Goal: Information Seeking & Learning: Learn about a topic

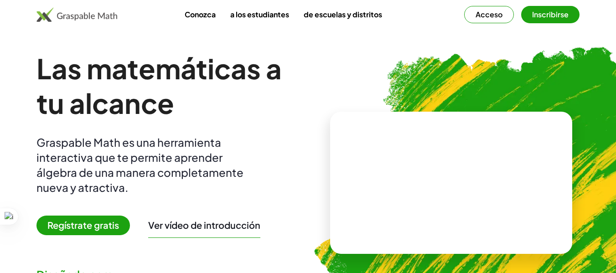
click at [300, 119] on img at bounding box center [497, 179] width 401 height 338
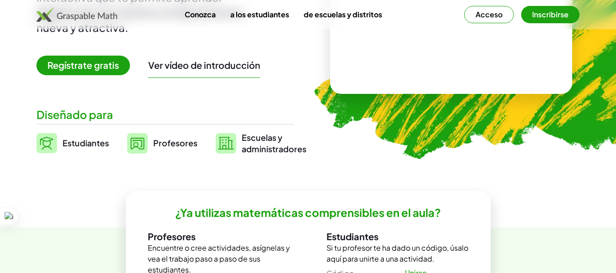
scroll to position [149, 0]
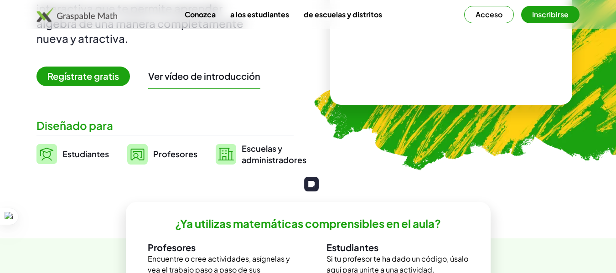
click at [476, 16] on font "Acceso" at bounding box center [488, 15] width 27 height 10
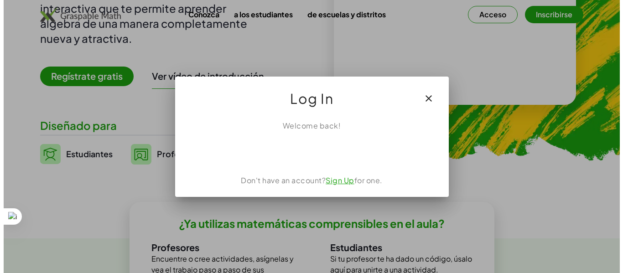
scroll to position [0, 0]
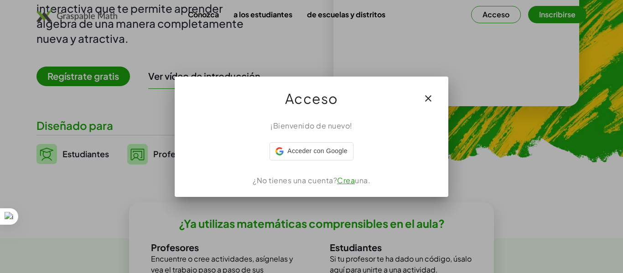
click at [303, 161] on div "¡Bienvenido de nuevo! Acceder con Google Acceder con Google. Se abre en una pes…" at bounding box center [311, 155] width 273 height 84
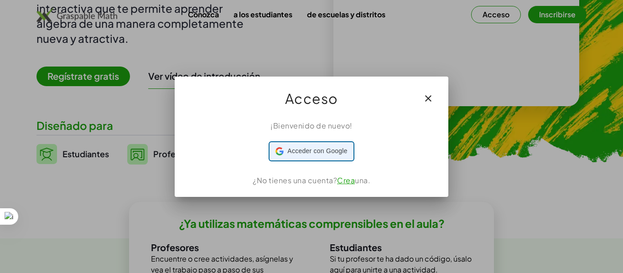
click at [319, 150] on font "Acceder con Google" at bounding box center [317, 150] width 60 height 7
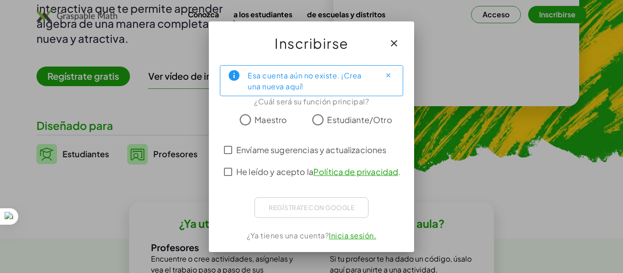
click at [264, 120] on font "Maestro" at bounding box center [270, 119] width 32 height 10
click at [392, 49] on button "button" at bounding box center [394, 43] width 22 height 22
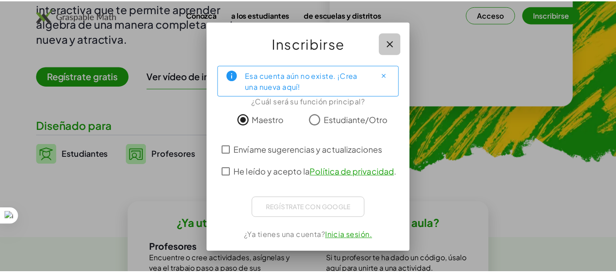
scroll to position [149, 0]
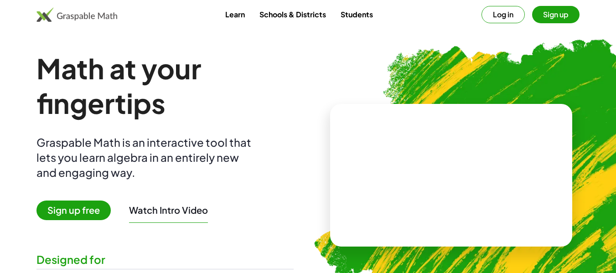
click at [487, 30] on img at bounding box center [497, 171] width 401 height 338
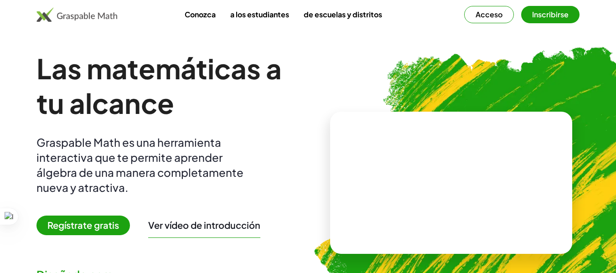
click at [536, 14] on font "Inscribirse" at bounding box center [550, 15] width 36 height 10
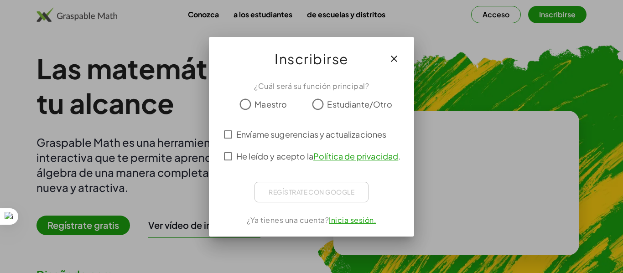
click at [260, 108] on span "Maestro" at bounding box center [270, 104] width 32 height 12
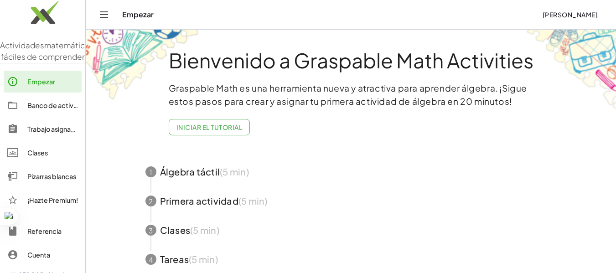
scroll to position [8, 0]
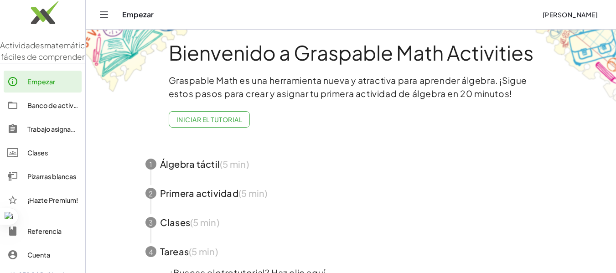
click at [241, 117] on font "Iniciar el tutorial" at bounding box center [209, 119] width 66 height 8
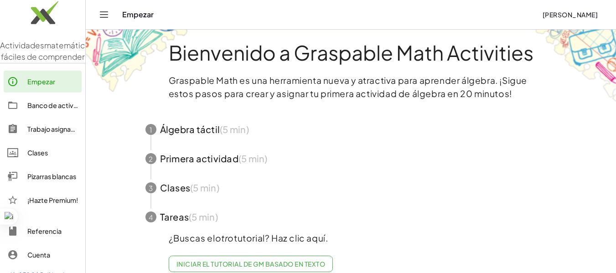
scroll to position [26, 0]
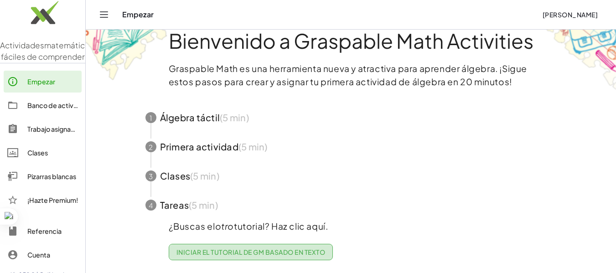
click at [297, 248] on font "Iniciar el tutorial de GM basado en texto" at bounding box center [250, 252] width 149 height 8
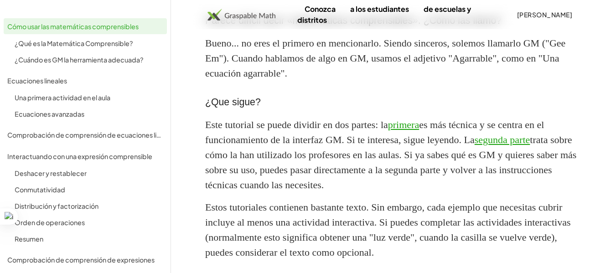
scroll to position [972, 0]
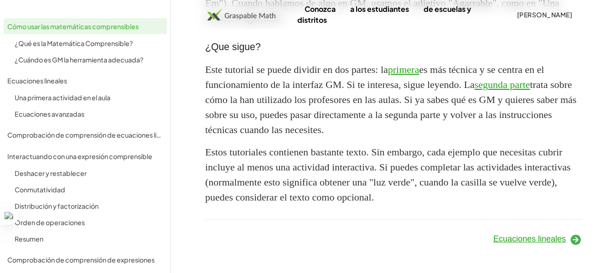
click at [525, 245] on div "Ecuaciones lineales" at bounding box center [490, 238] width 194 height 26
click at [528, 243] on font "Ecuaciones lineales" at bounding box center [529, 238] width 72 height 9
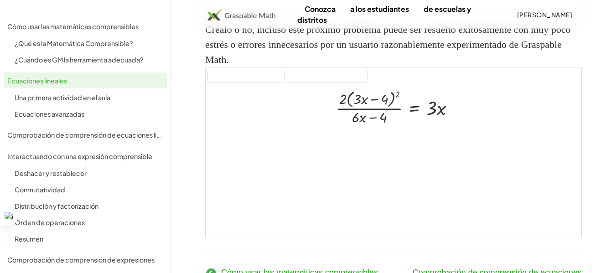
scroll to position [1315, 0]
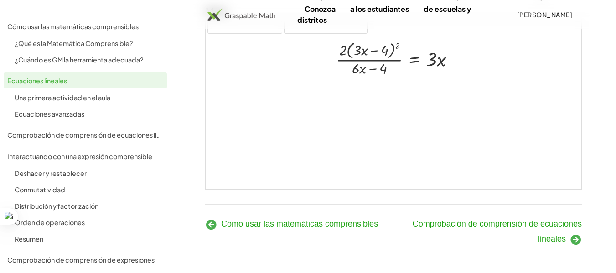
click at [559, 241] on font "Comprobación de comprensión de ecuaciones lineales" at bounding box center [497, 231] width 169 height 24
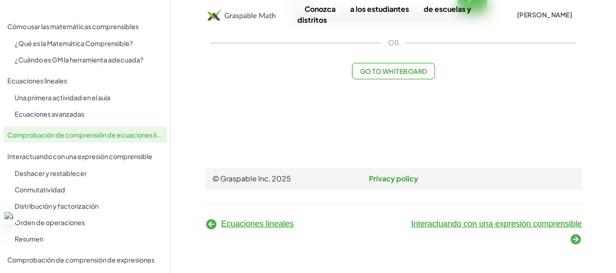
scroll to position [32, 0]
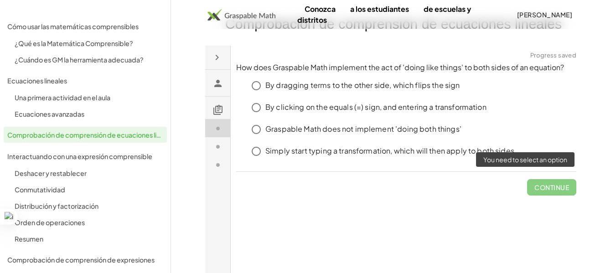
click span "Continue"
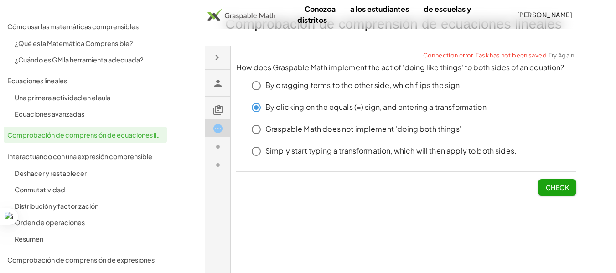
click span "Check"
click at [548, 180] on button "Check" at bounding box center [557, 187] width 38 height 16
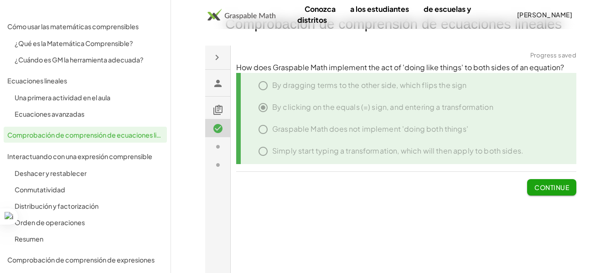
click span "Continue"
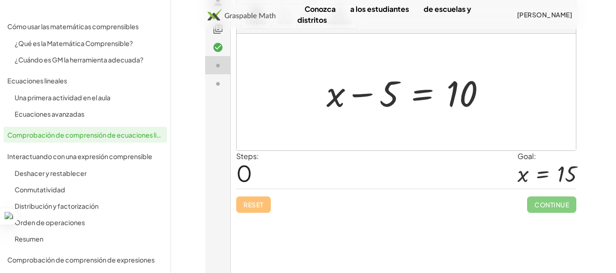
scroll to position [114, 0]
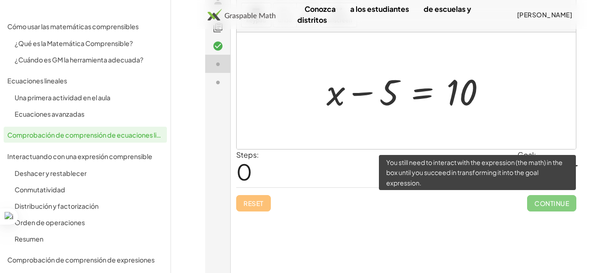
click span "Continue"
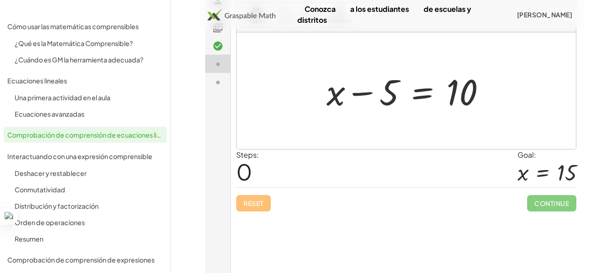
click at [383, 99] on div at bounding box center [409, 90] width 175 height 47
drag, startPoint x: 399, startPoint y: 91, endPoint x: 446, endPoint y: 100, distance: 48.4
click at [446, 100] on div at bounding box center [409, 90] width 175 height 47
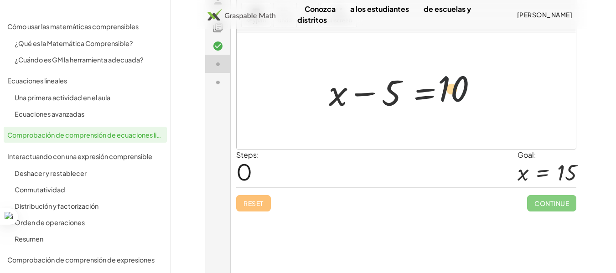
drag, startPoint x: 417, startPoint y: 91, endPoint x: 388, endPoint y: 79, distance: 30.6
click at [388, 79] on div at bounding box center [409, 90] width 175 height 47
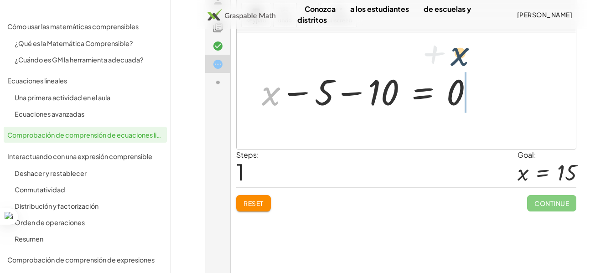
drag, startPoint x: 269, startPoint y: 98, endPoint x: 508, endPoint y: 72, distance: 239.8
click at [508, 72] on div "+ x − 5 = 10 + x + x − 5 = 10 − 0" at bounding box center [406, 90] width 339 height 117
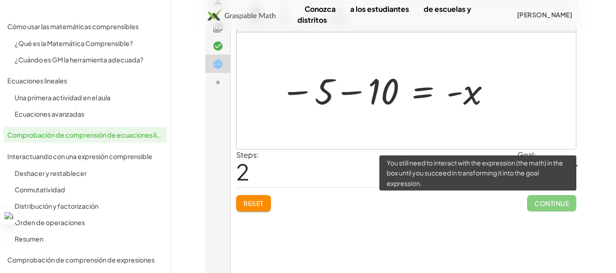
click span "Continue"
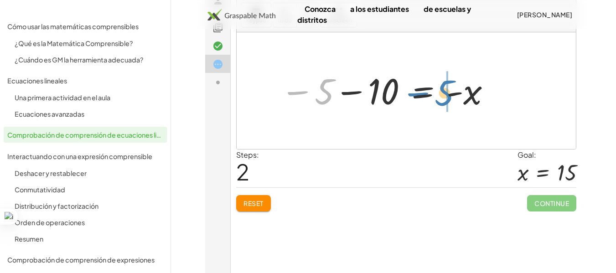
drag, startPoint x: 299, startPoint y: 89, endPoint x: 446, endPoint y: 89, distance: 147.2
click at [446, 89] on div at bounding box center [386, 90] width 220 height 45
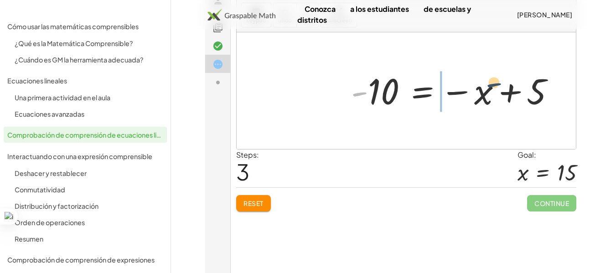
drag, startPoint x: 366, startPoint y: 95, endPoint x: 524, endPoint y: 87, distance: 157.5
click at [524, 87] on div at bounding box center [456, 90] width 220 height 45
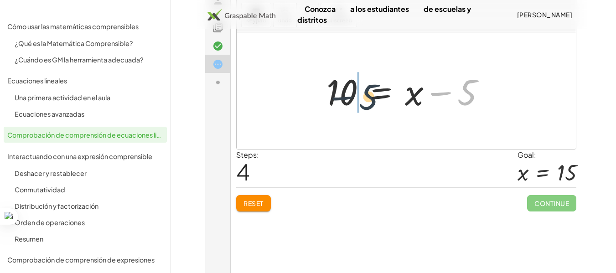
drag, startPoint x: 469, startPoint y: 94, endPoint x: 350, endPoint y: 100, distance: 119.1
click at [350, 100] on div at bounding box center [409, 90] width 175 height 47
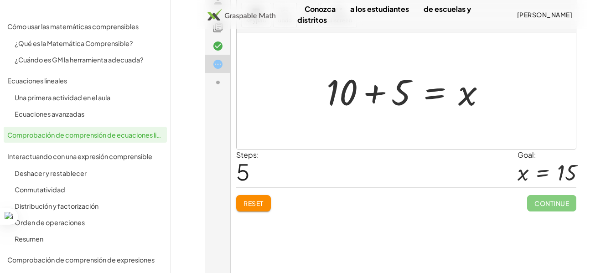
click span "Continue"
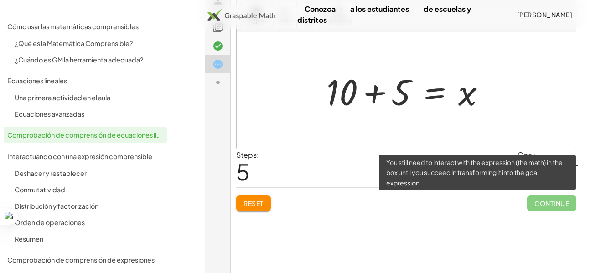
click span "Continue"
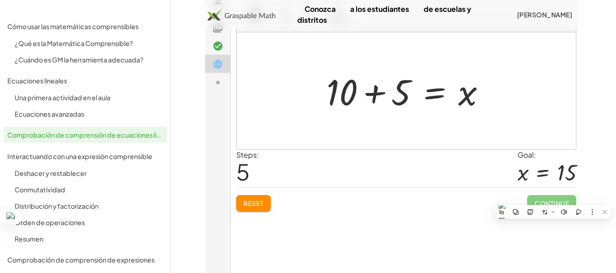
click at [243, 177] on span "5" at bounding box center [243, 172] width 14 height 28
click at [375, 95] on div at bounding box center [409, 90] width 175 height 47
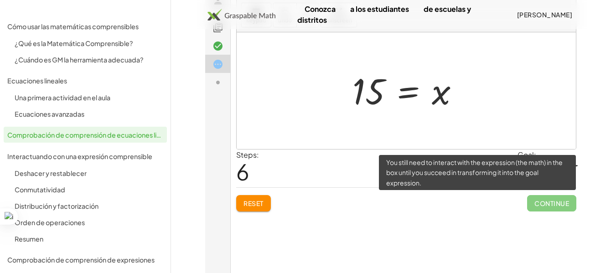
click span "Continue"
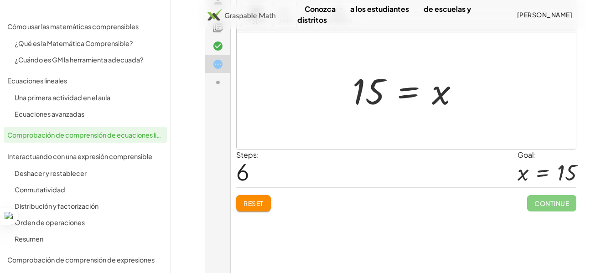
click at [368, 99] on div at bounding box center [410, 90] width 124 height 45
drag, startPoint x: 417, startPoint y: 97, endPoint x: 443, endPoint y: 96, distance: 26.5
click at [443, 96] on div at bounding box center [410, 90] width 124 height 45
click at [455, 95] on div at bounding box center [410, 90] width 124 height 45
drag, startPoint x: 443, startPoint y: 97, endPoint x: 335, endPoint y: 96, distance: 108.5
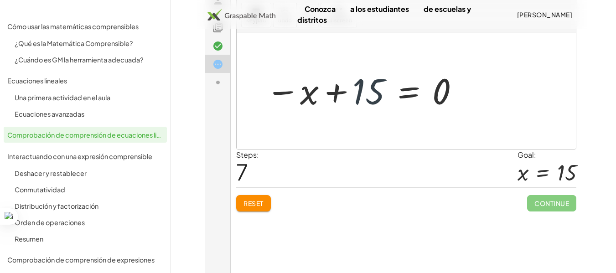
drag, startPoint x: 370, startPoint y: 101, endPoint x: 361, endPoint y: 98, distance: 8.8
click at [361, 98] on div at bounding box center [363, 90] width 204 height 45
drag, startPoint x: 299, startPoint y: 102, endPoint x: 453, endPoint y: 93, distance: 154.8
click at [453, 93] on div at bounding box center [363, 90] width 204 height 45
click at [242, 175] on span "8" at bounding box center [243, 172] width 14 height 28
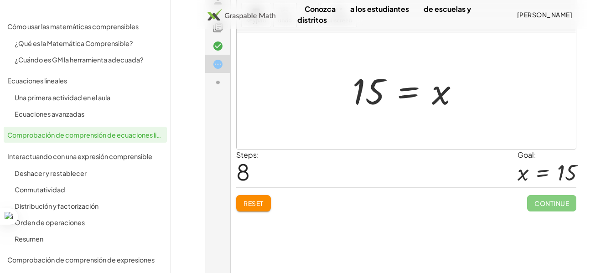
click at [549, 185] on div "x = 15" at bounding box center [546, 173] width 59 height 27
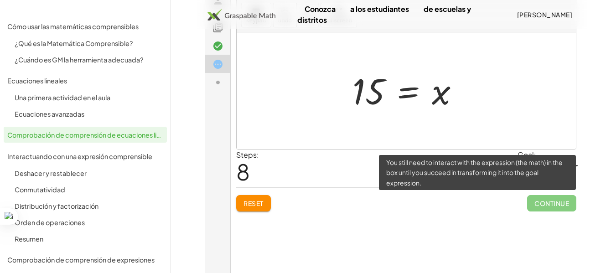
click span "Continue"
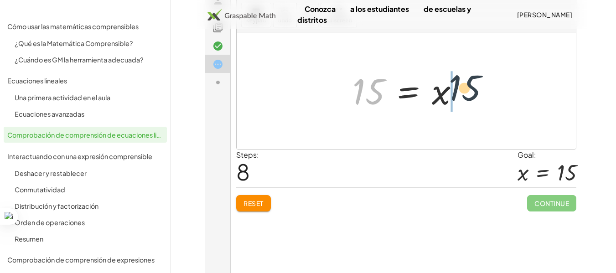
drag, startPoint x: 363, startPoint y: 94, endPoint x: 468, endPoint y: 88, distance: 105.0
click at [468, 88] on div at bounding box center [410, 90] width 124 height 45
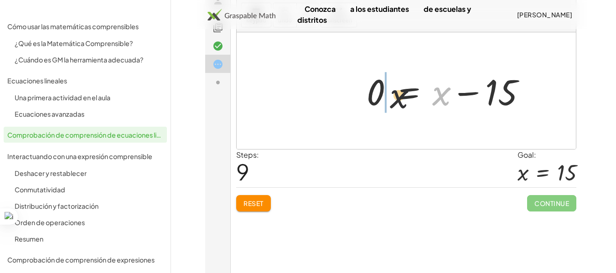
drag, startPoint x: 394, startPoint y: 98, endPoint x: 355, endPoint y: 99, distance: 39.2
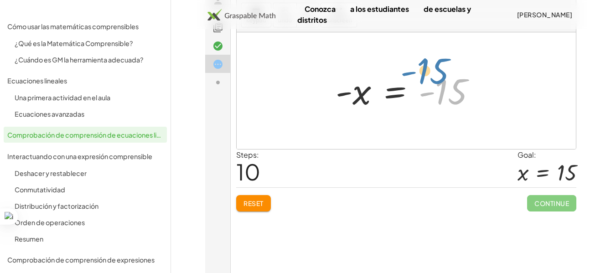
drag, startPoint x: 452, startPoint y: 88, endPoint x: 451, endPoint y: 76, distance: 11.9
click at [451, 76] on div at bounding box center [409, 90] width 157 height 45
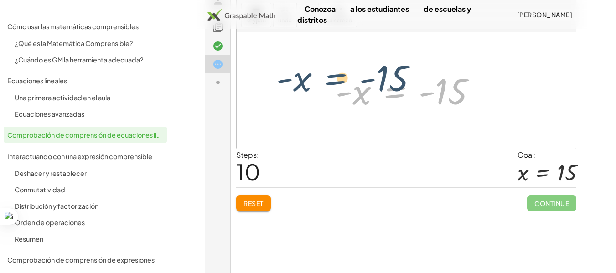
drag, startPoint x: 394, startPoint y: 95, endPoint x: 338, endPoint y: 85, distance: 57.0
click at [338, 85] on div at bounding box center [409, 90] width 157 height 45
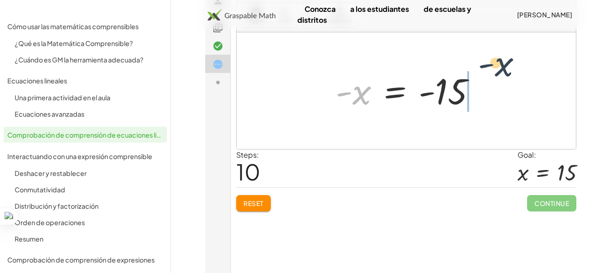
drag, startPoint x: 356, startPoint y: 97, endPoint x: 509, endPoint y: 73, distance: 155.0
click at [509, 73] on div "+ x − 5 = 10 + x − 5 − 10 = 0 − 5 − 10 = + 0 − x − 5 − 10 = - x - 10 = − x + 5 …" at bounding box center [406, 90] width 339 height 117
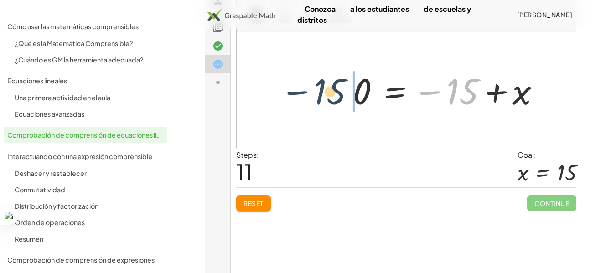
drag, startPoint x: 454, startPoint y: 96, endPoint x: 316, endPoint y: 99, distance: 137.2
click at [316, 99] on div "+ x − 5 = 10 + x − 5 − 10 = 0 − 5 − 10 = + 0 − x − 5 − 10 = - x - 10 = − x + 5 …" at bounding box center [406, 90] width 339 height 117
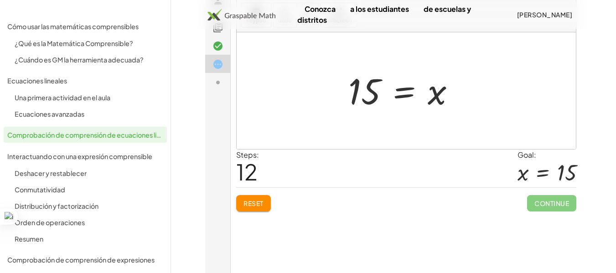
click at [415, 95] on div at bounding box center [406, 90] width 124 height 45
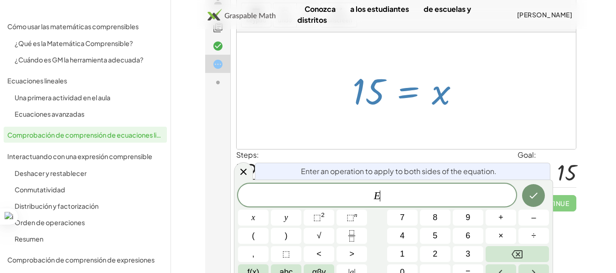
click at [415, 95] on div at bounding box center [410, 90] width 124 height 45
click at [504, 114] on div at bounding box center [406, 90] width 339 height 117
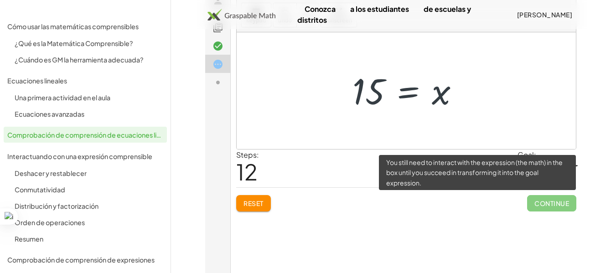
click span "Continue"
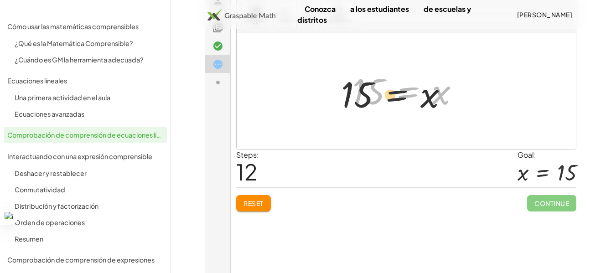
drag, startPoint x: 400, startPoint y: 98, endPoint x: 346, endPoint y: 102, distance: 53.9
click at [346, 102] on div "+ x − 5 = 10 + x − 5 − 10 = 0 − 5 − 10 = + 0 − x − 5 − 10 = - x - 10 = − x + 5 …" at bounding box center [406, 91] width 135 height 50
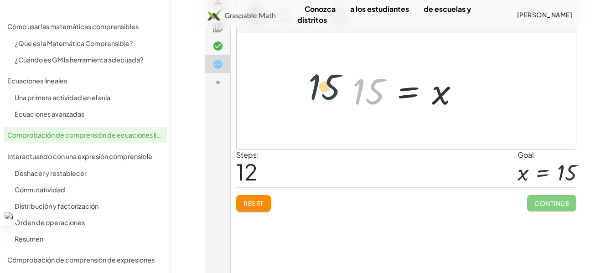
drag, startPoint x: 363, startPoint y: 88, endPoint x: 307, endPoint y: 84, distance: 56.2
click at [307, 84] on div "+ x − 5 = 10 + x − 5 − 10 = 0 − 5 − 10 = + 0 − x − 5 − 10 = - x - 10 = − x + 5 …" at bounding box center [406, 90] width 339 height 117
click at [337, 90] on div at bounding box center [406, 90] width 339 height 117
drag, startPoint x: 366, startPoint y: 94, endPoint x: 381, endPoint y: 73, distance: 26.1
click at [381, 73] on div at bounding box center [410, 90] width 124 height 45
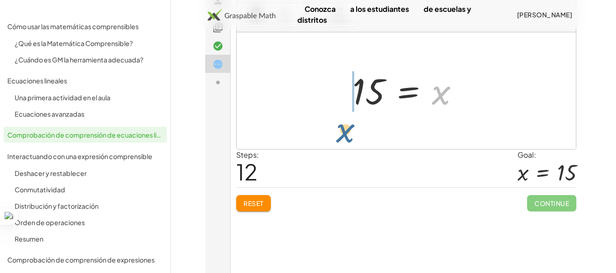
drag, startPoint x: 440, startPoint y: 93, endPoint x: 345, endPoint y: 125, distance: 100.6
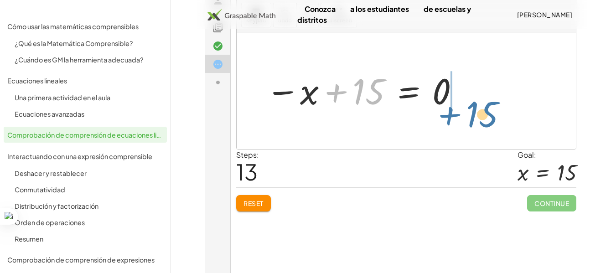
drag, startPoint x: 341, startPoint y: 91, endPoint x: 453, endPoint y: 102, distance: 112.2
click at [453, 102] on div at bounding box center [363, 90] width 204 height 45
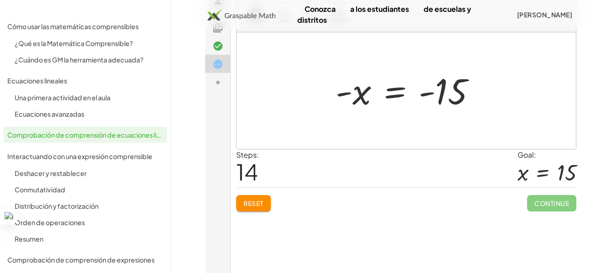
click at [353, 98] on div at bounding box center [409, 90] width 157 height 45
click at [362, 98] on div at bounding box center [409, 90] width 157 height 45
drag, startPoint x: 356, startPoint y: 95, endPoint x: 367, endPoint y: 97, distance: 11.6
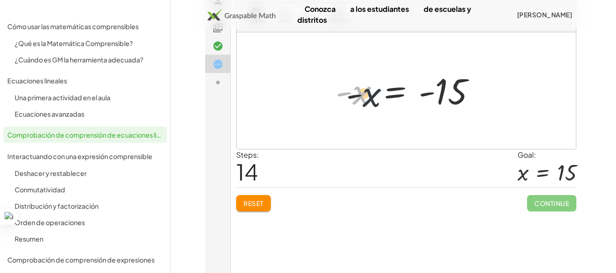
click at [367, 97] on div at bounding box center [409, 90] width 157 height 45
drag, startPoint x: 359, startPoint y: 102, endPoint x: 335, endPoint y: 103, distance: 24.6
click at [335, 103] on div at bounding box center [409, 90] width 157 height 45
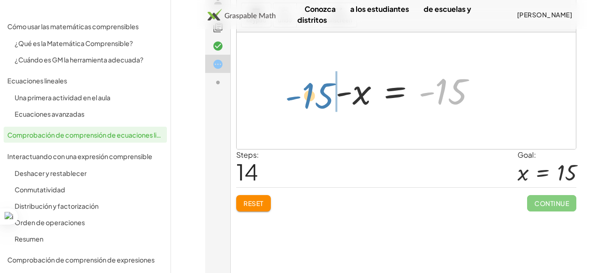
drag, startPoint x: 451, startPoint y: 82, endPoint x: 315, endPoint y: 85, distance: 135.9
click at [315, 85] on div "+ x − 5 = 10 + x − 5 − 10 = 0 − 5 − 10 = + 0 − x − 5 − 10 = - x - 10 = − x + 5 …" at bounding box center [406, 90] width 339 height 117
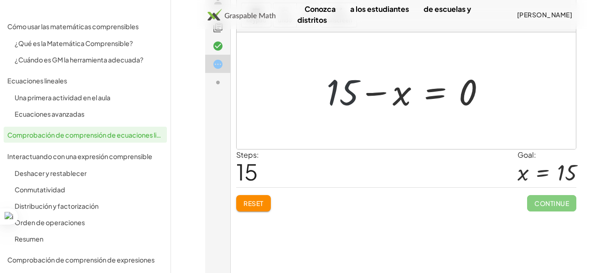
click at [339, 95] on div at bounding box center [409, 90] width 175 height 47
drag, startPoint x: 380, startPoint y: 95, endPoint x: 479, endPoint y: 94, distance: 98.9
click at [479, 94] on div at bounding box center [409, 90] width 175 height 47
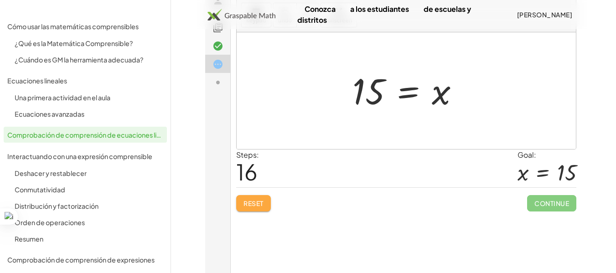
click at [260, 209] on button "Reset" at bounding box center [253, 203] width 35 height 16
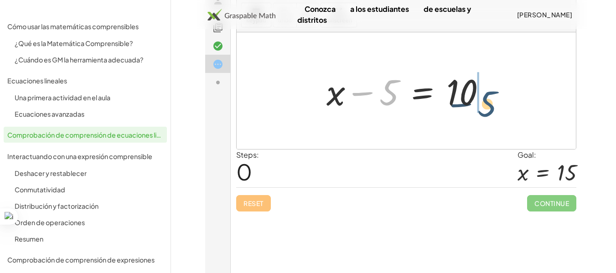
drag, startPoint x: 386, startPoint y: 103, endPoint x: 490, endPoint y: 111, distance: 103.8
click at [490, 111] on div at bounding box center [409, 90] width 175 height 47
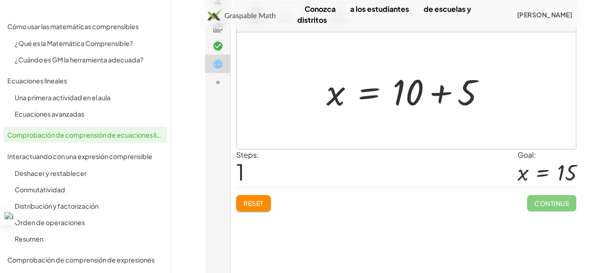
click at [427, 87] on div at bounding box center [409, 90] width 175 height 47
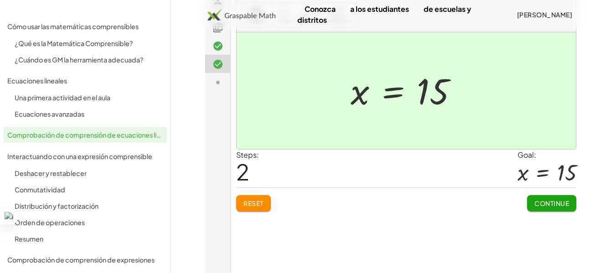
click span "Continue"
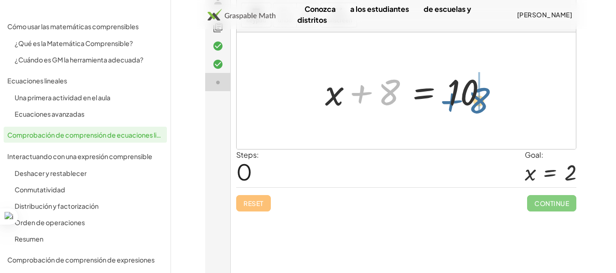
drag, startPoint x: 380, startPoint y: 94, endPoint x: 492, endPoint y: 90, distance: 111.7
click at [492, 90] on div at bounding box center [409, 90] width 178 height 47
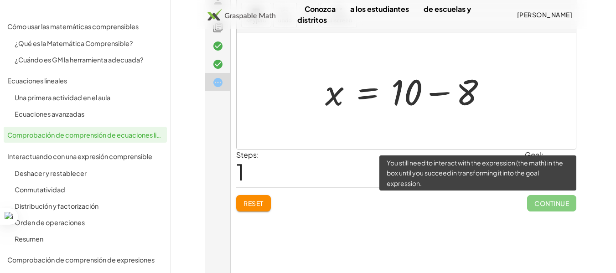
click span "Continue"
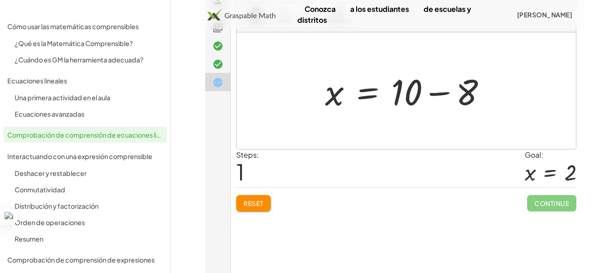
click at [441, 91] on div at bounding box center [409, 90] width 178 height 47
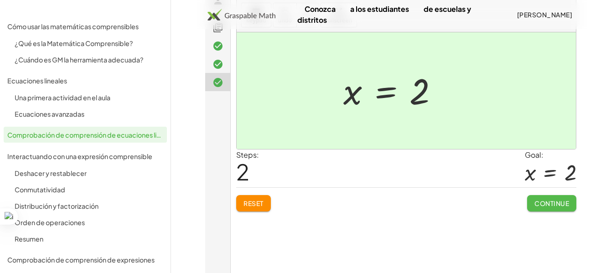
click span "Continue"
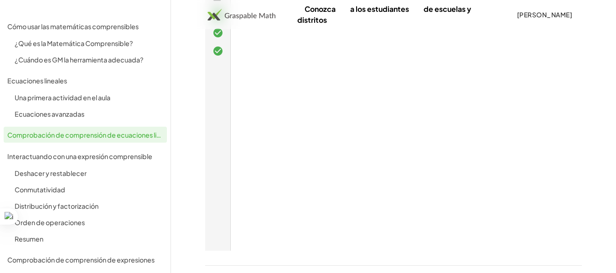
scroll to position [207, 0]
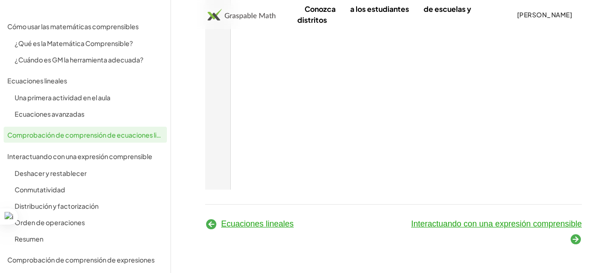
click at [518, 224] on font "Interactuando con una expresión comprensible" at bounding box center [496, 223] width 170 height 9
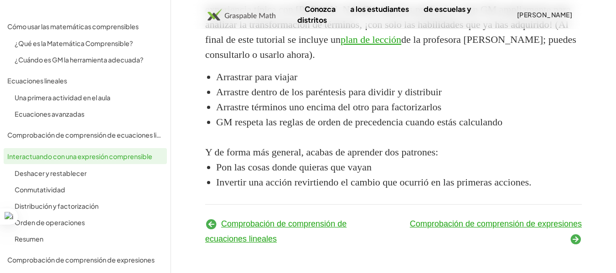
scroll to position [1627, 0]
click at [521, 226] on font "Comprobación de comprensión de expresiones" at bounding box center [496, 223] width 172 height 9
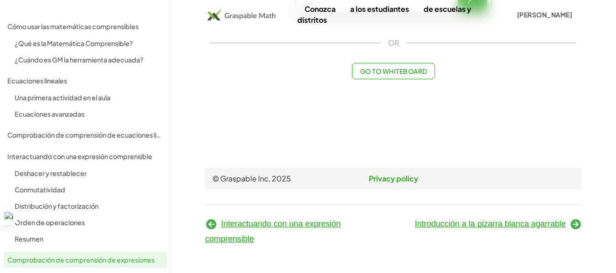
click at [485, 226] on font "Introducción a la pizarra blanca agarrable" at bounding box center [490, 223] width 151 height 9
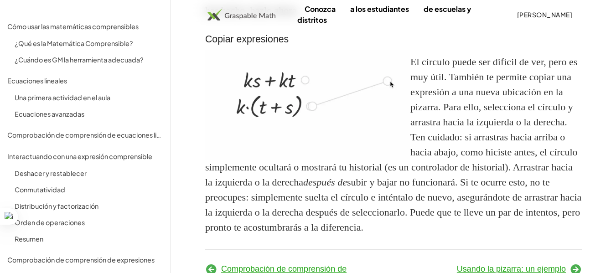
scroll to position [941, 0]
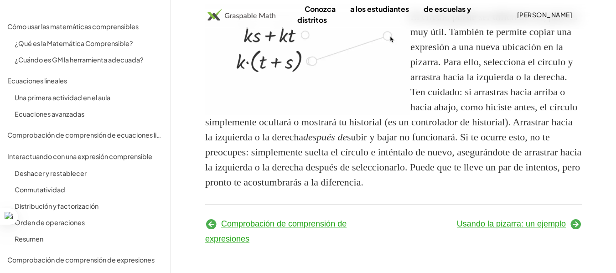
click at [513, 226] on font "Usando la pizarra: un ejemplo" at bounding box center [511, 223] width 109 height 9
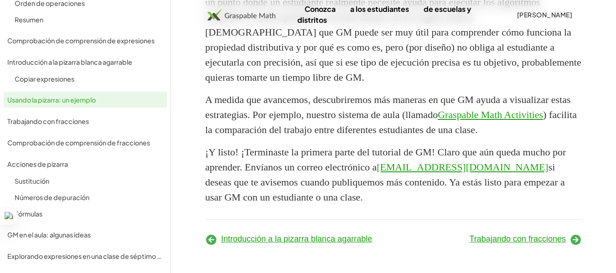
scroll to position [1549, 0]
click at [83, 214] on div "Fórmulas" at bounding box center [89, 213] width 149 height 11
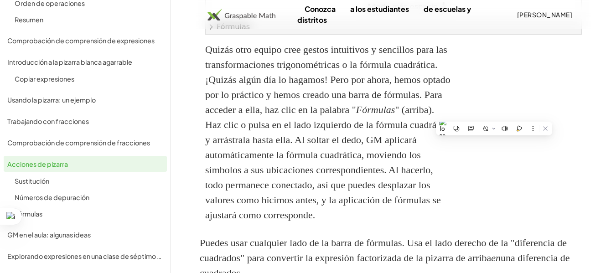
scroll to position [2294, 0]
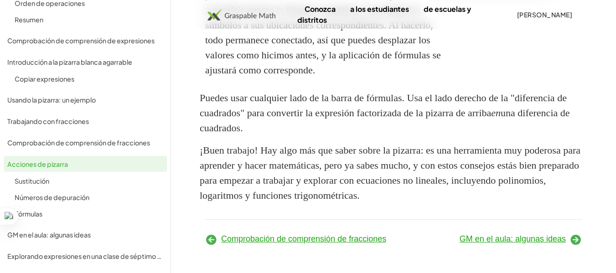
click at [538, 240] on font "GM en el aula: algunas ideas" at bounding box center [512, 238] width 106 height 9
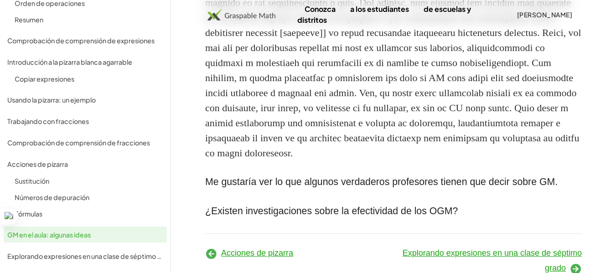
scroll to position [802, 0]
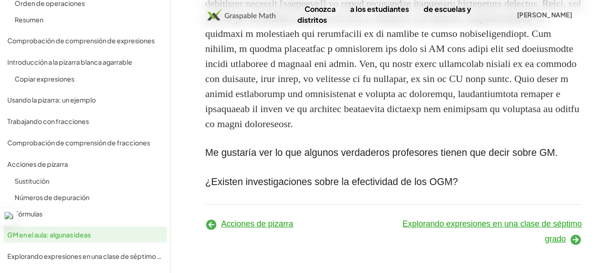
click at [553, 227] on font "Explorando expresiones en una clase de séptimo grado" at bounding box center [491, 231] width 179 height 24
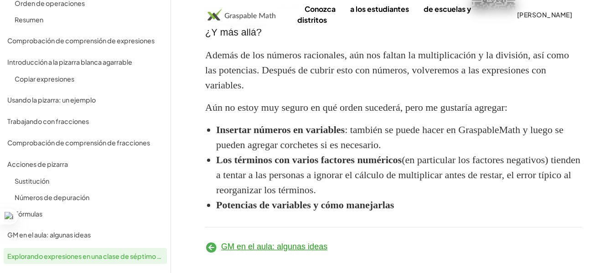
scroll to position [3814, 0]
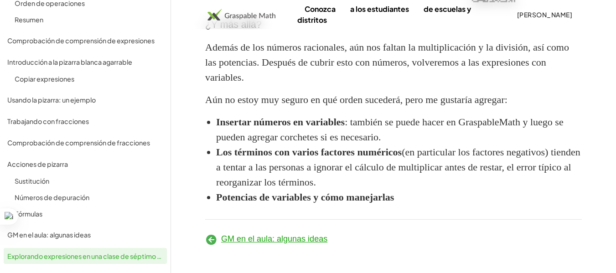
click at [308, 241] on font "GM en el aula: algunas ideas" at bounding box center [274, 238] width 106 height 9
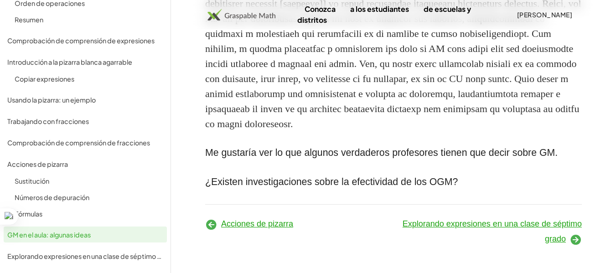
scroll to position [876, 0]
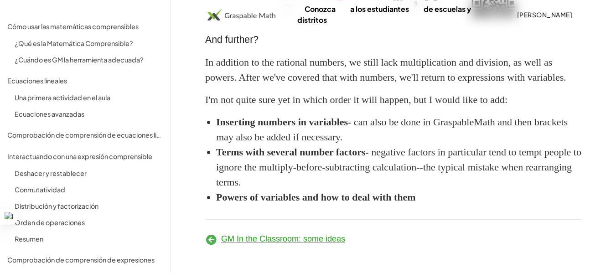
scroll to position [3799, 0]
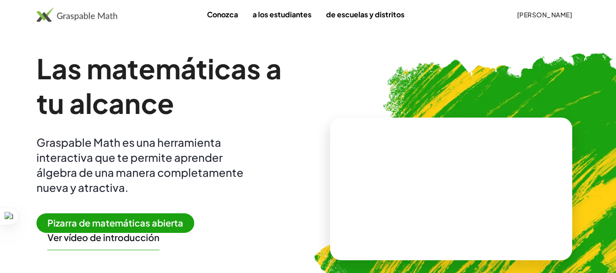
click at [164, 227] on font "Pizarra de matemáticas abierta" at bounding box center [115, 222] width 136 height 11
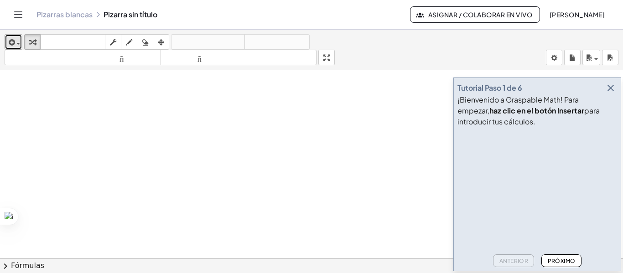
click at [8, 48] on button "insertar" at bounding box center [14, 41] width 18 height 15
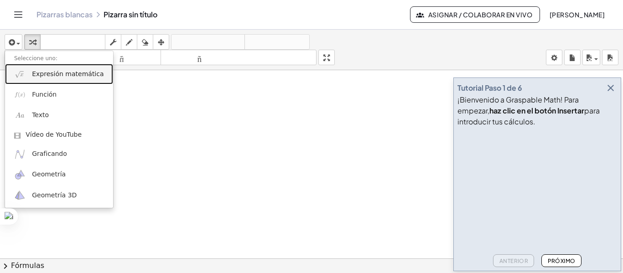
click at [59, 81] on link "Expresión matemática" at bounding box center [59, 74] width 108 height 21
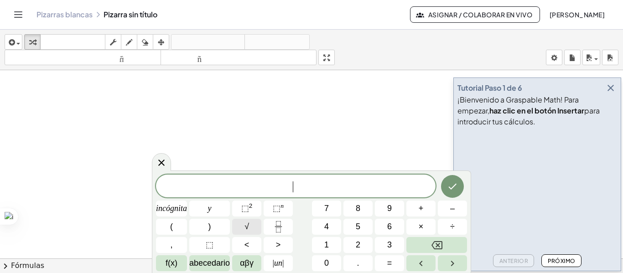
click at [251, 227] on button "√" at bounding box center [246, 227] width 29 height 16
click at [290, 185] on span "√" at bounding box center [290, 186] width 9 height 10
click at [289, 182] on span "√" at bounding box center [290, 186] width 9 height 10
click at [439, 248] on icon "Retroceso" at bounding box center [436, 245] width 11 height 8
click at [326, 188] on span "​ √" at bounding box center [295, 186] width 279 height 14
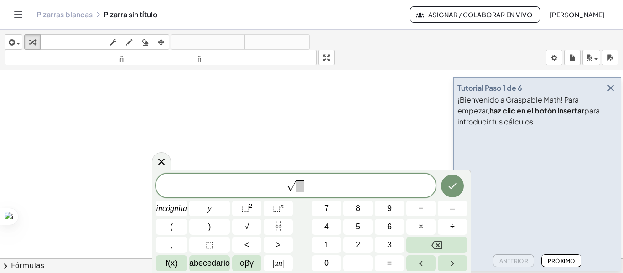
click at [302, 190] on span at bounding box center [299, 186] width 9 height 12
click at [422, 224] on font "×" at bounding box center [420, 226] width 5 height 9
click at [452, 246] on button "Retroceso" at bounding box center [436, 245] width 61 height 16
click at [426, 248] on button "Retroceso" at bounding box center [436, 245] width 61 height 16
click at [178, 264] on button "f(x)" at bounding box center [171, 263] width 31 height 16
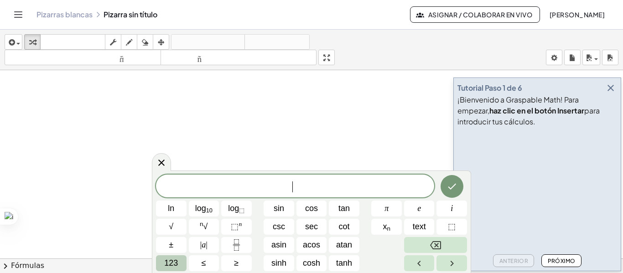
click at [175, 261] on span "123" at bounding box center [171, 263] width 14 height 12
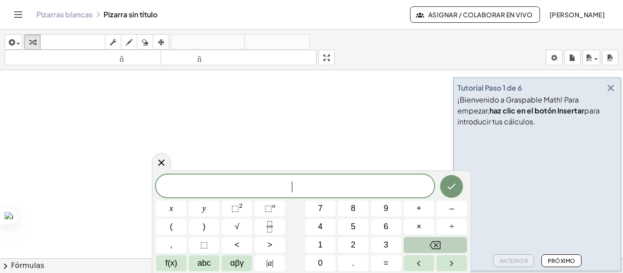
click at [175, 261] on span "f(x)" at bounding box center [171, 263] width 12 height 12
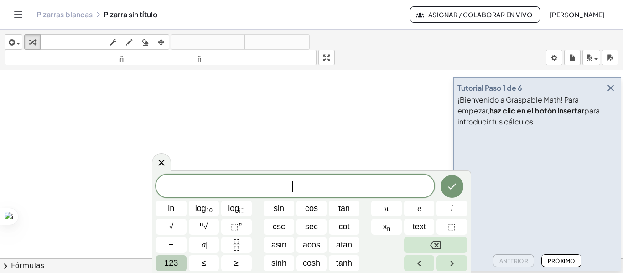
click at [175, 261] on span "123" at bounding box center [171, 263] width 14 height 12
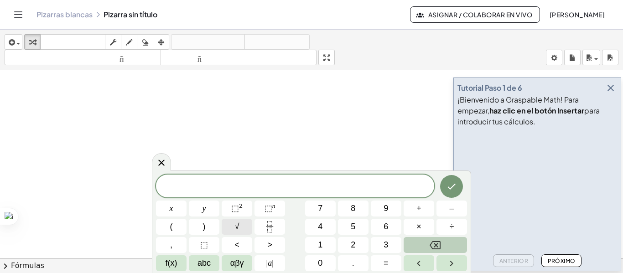
click at [222, 227] on button "√" at bounding box center [237, 227] width 31 height 16
click at [177, 211] on button "x" at bounding box center [171, 209] width 31 height 16
click at [423, 227] on button "×" at bounding box center [418, 227] width 31 height 16
click at [443, 245] on button "Backspace" at bounding box center [434, 245] width 63 height 16
click at [423, 208] on button "+" at bounding box center [418, 209] width 31 height 16
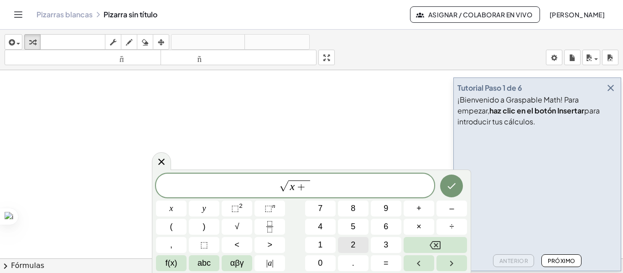
click at [351, 247] on span "2" at bounding box center [353, 245] width 5 height 12
click at [455, 187] on icon "Done" at bounding box center [451, 185] width 11 height 11
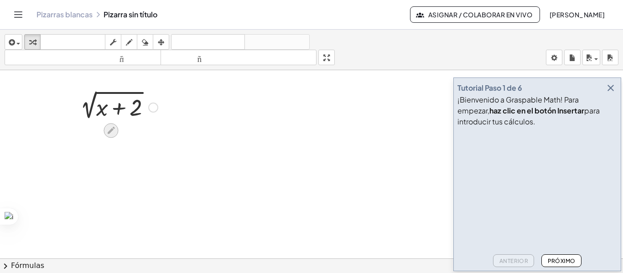
click at [112, 133] on icon at bounding box center [111, 130] width 10 height 10
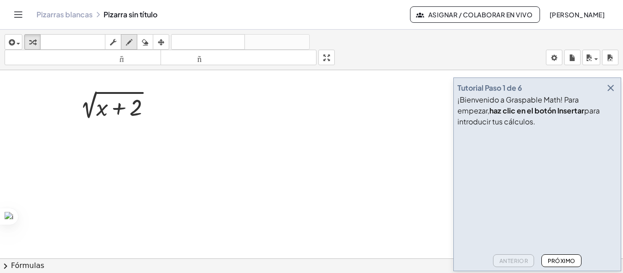
click at [130, 44] on icon "button" at bounding box center [129, 42] width 6 height 11
drag, startPoint x: 166, startPoint y: 122, endPoint x: 198, endPoint y: 124, distance: 31.5
drag, startPoint x: 150, startPoint y: 103, endPoint x: 179, endPoint y: 104, distance: 29.2
